Goal: Navigation & Orientation: Find specific page/section

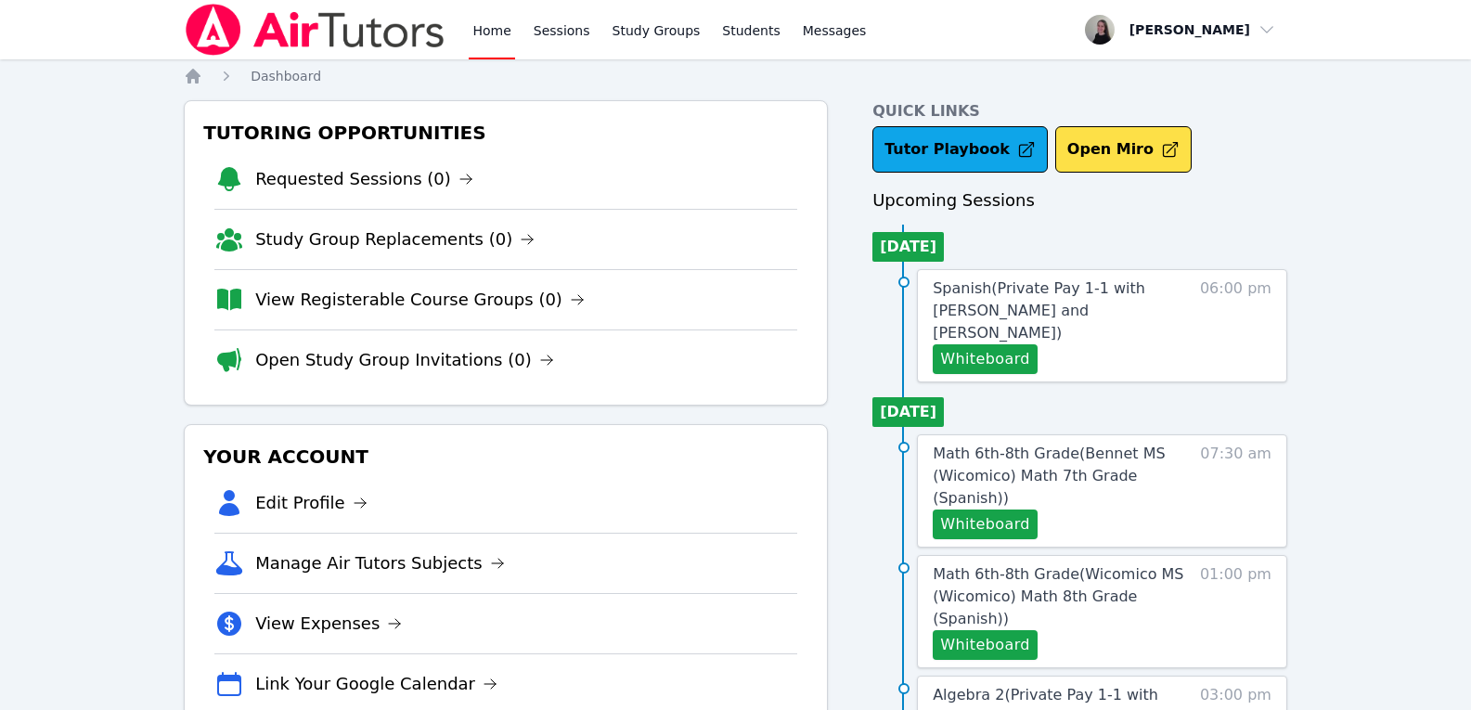
click at [520, 34] on div "Home Sessions Study Groups Students Messages" at bounding box center [669, 29] width 401 height 59
click at [533, 32] on link "Sessions" at bounding box center [562, 29] width 64 height 59
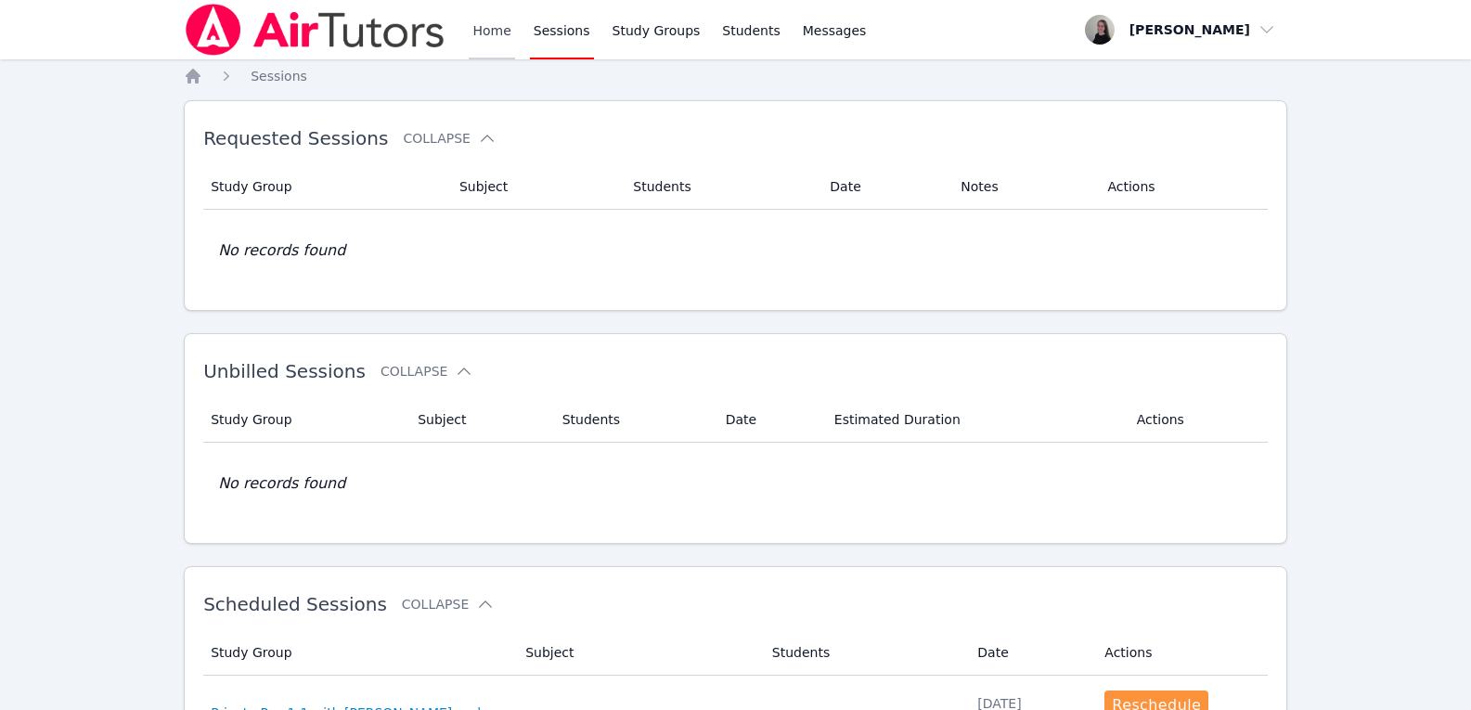
click at [488, 35] on link "Home" at bounding box center [491, 29] width 45 height 59
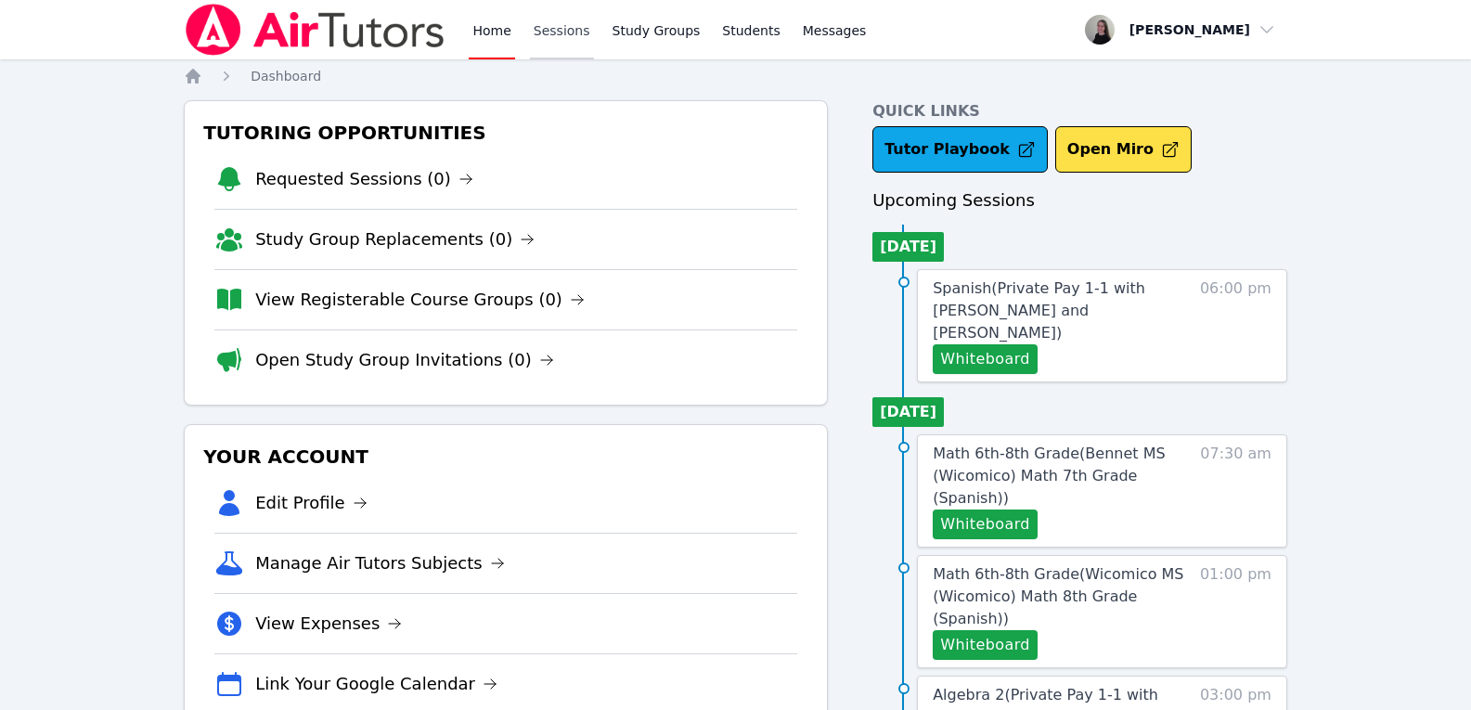
click at [568, 45] on link "Sessions" at bounding box center [562, 29] width 64 height 59
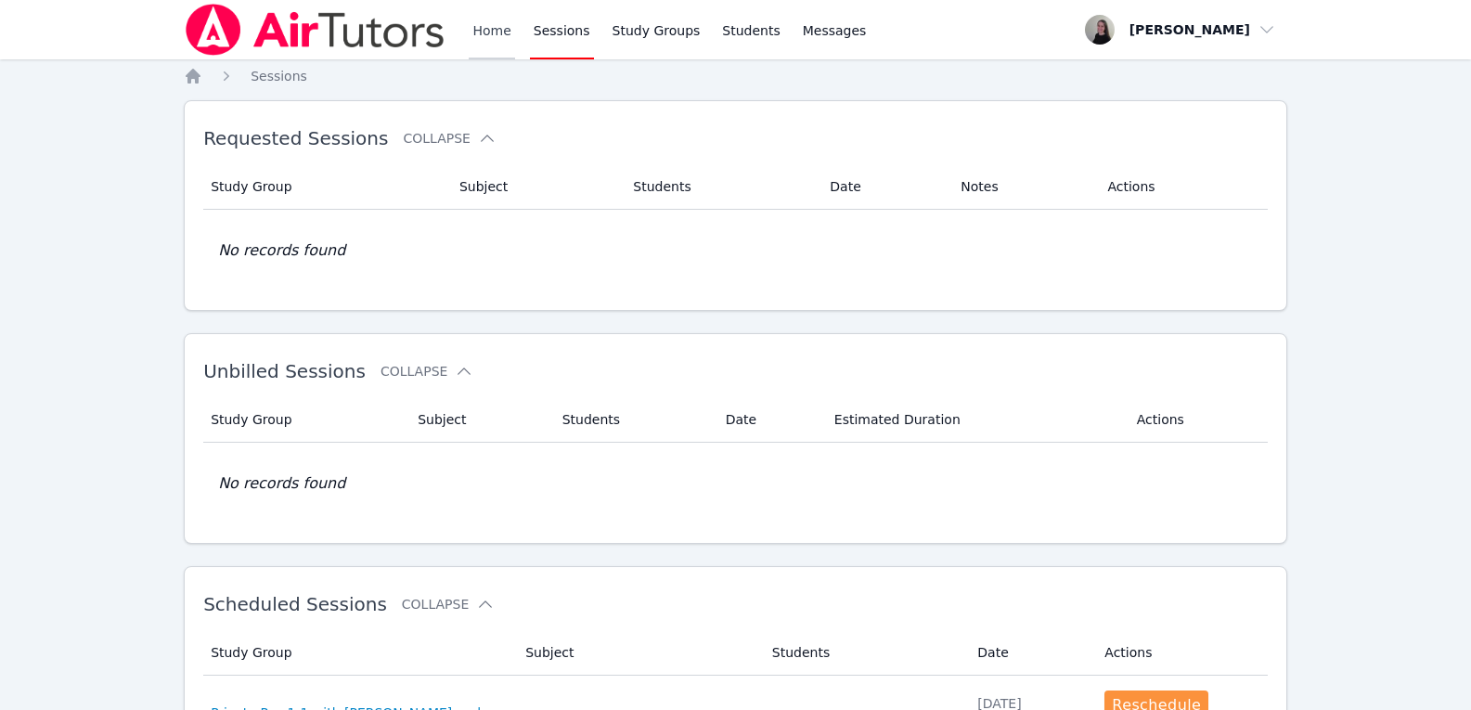
click at [469, 45] on link "Home" at bounding box center [491, 29] width 45 height 59
